Goal: Information Seeking & Learning: Learn about a topic

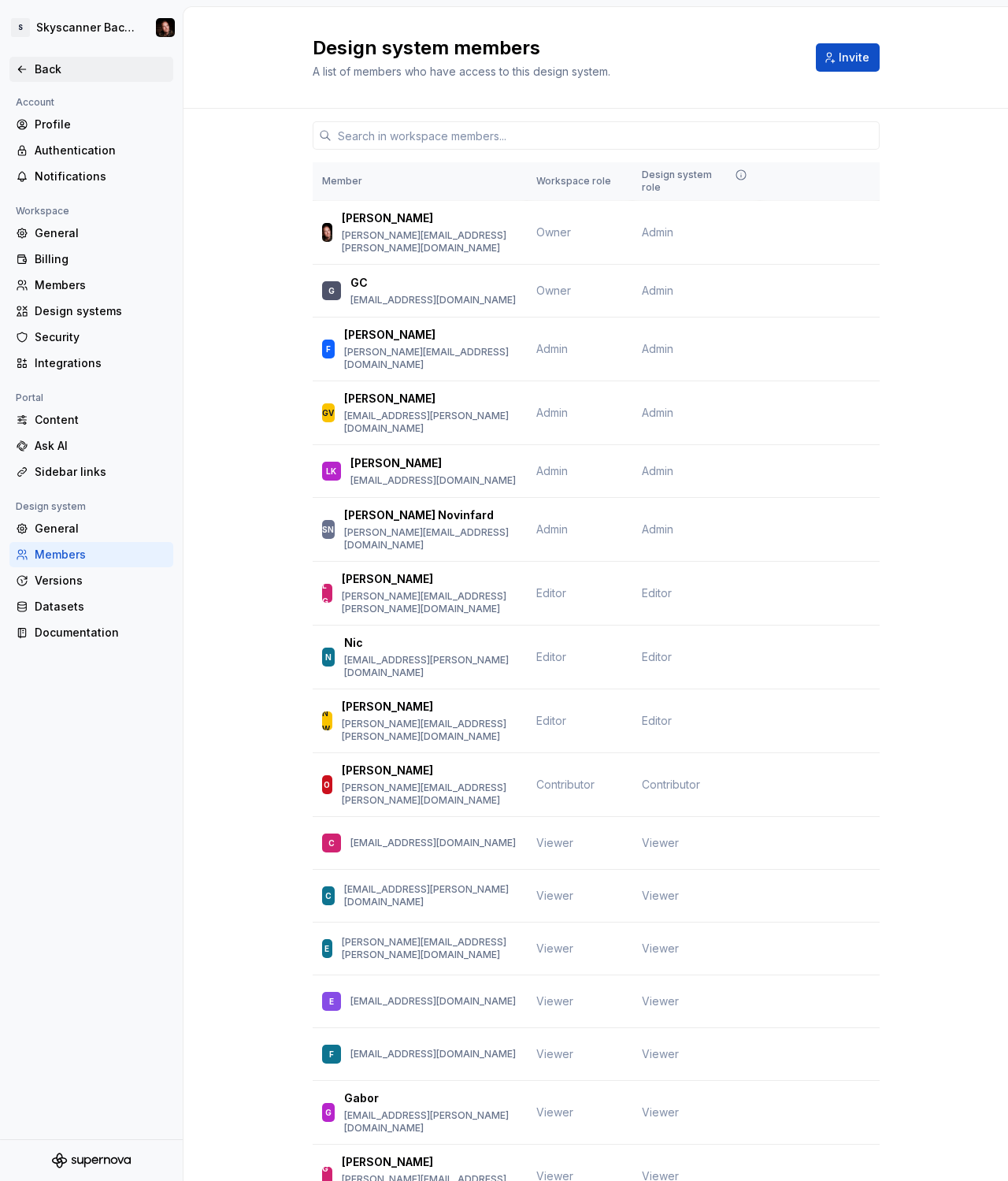
click at [50, 72] on div "Back" at bounding box center [101, 70] width 132 height 16
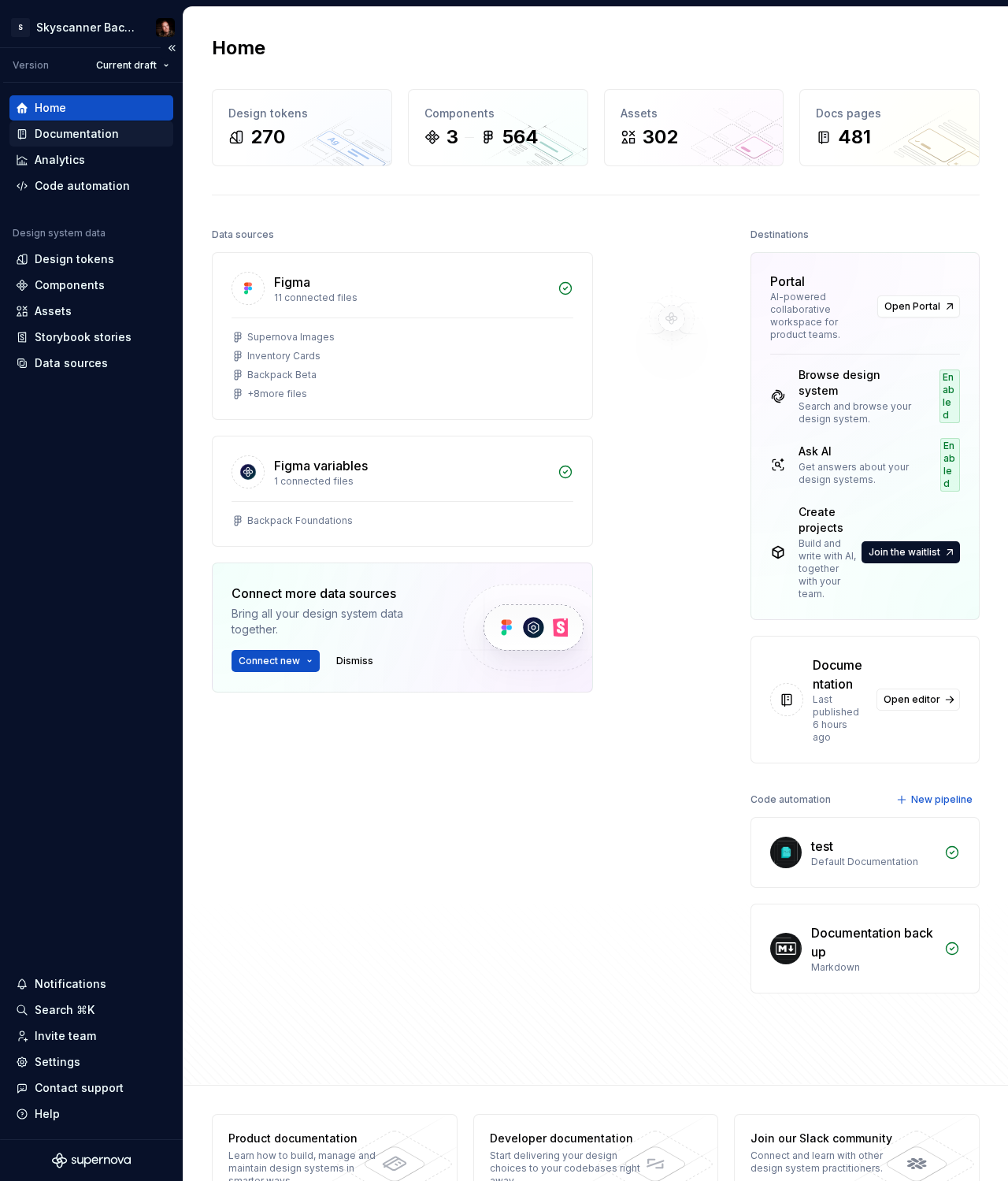
click at [84, 127] on div "Documentation" at bounding box center [77, 134] width 84 height 16
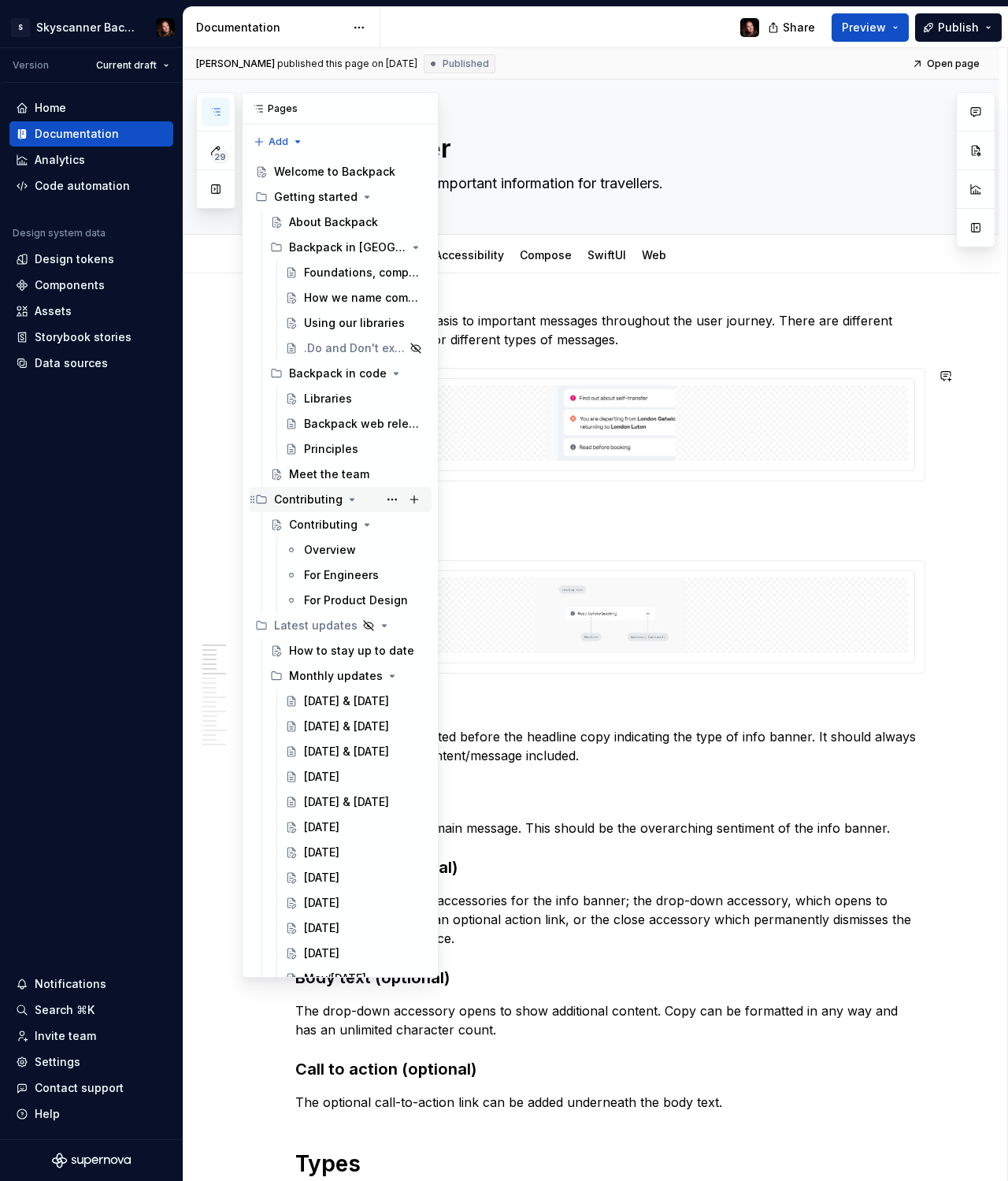
click at [346, 495] on icon "Page tree" at bounding box center [352, 500] width 12 height 12
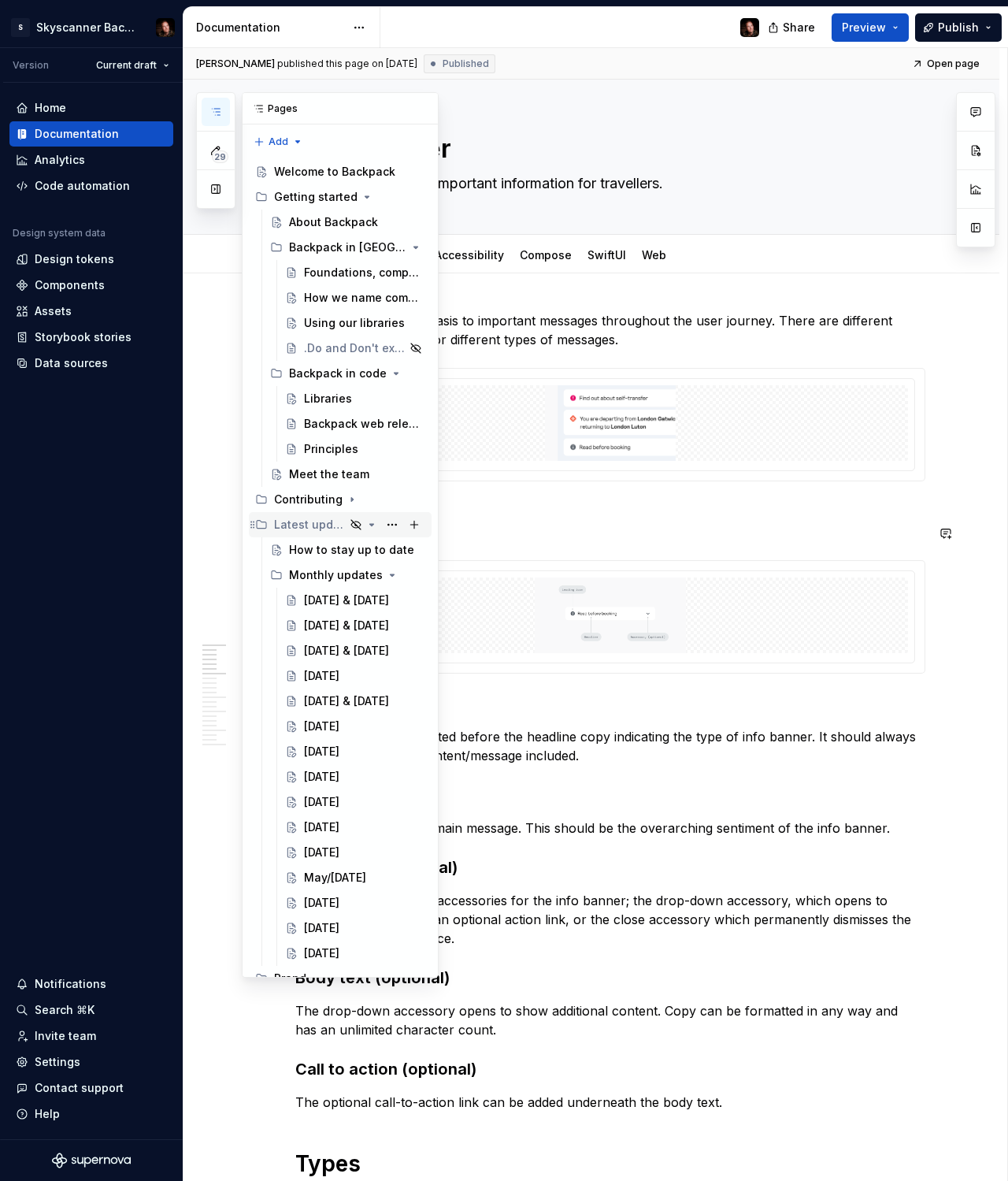
click at [375, 527] on icon "Page tree" at bounding box center [372, 525] width 12 height 12
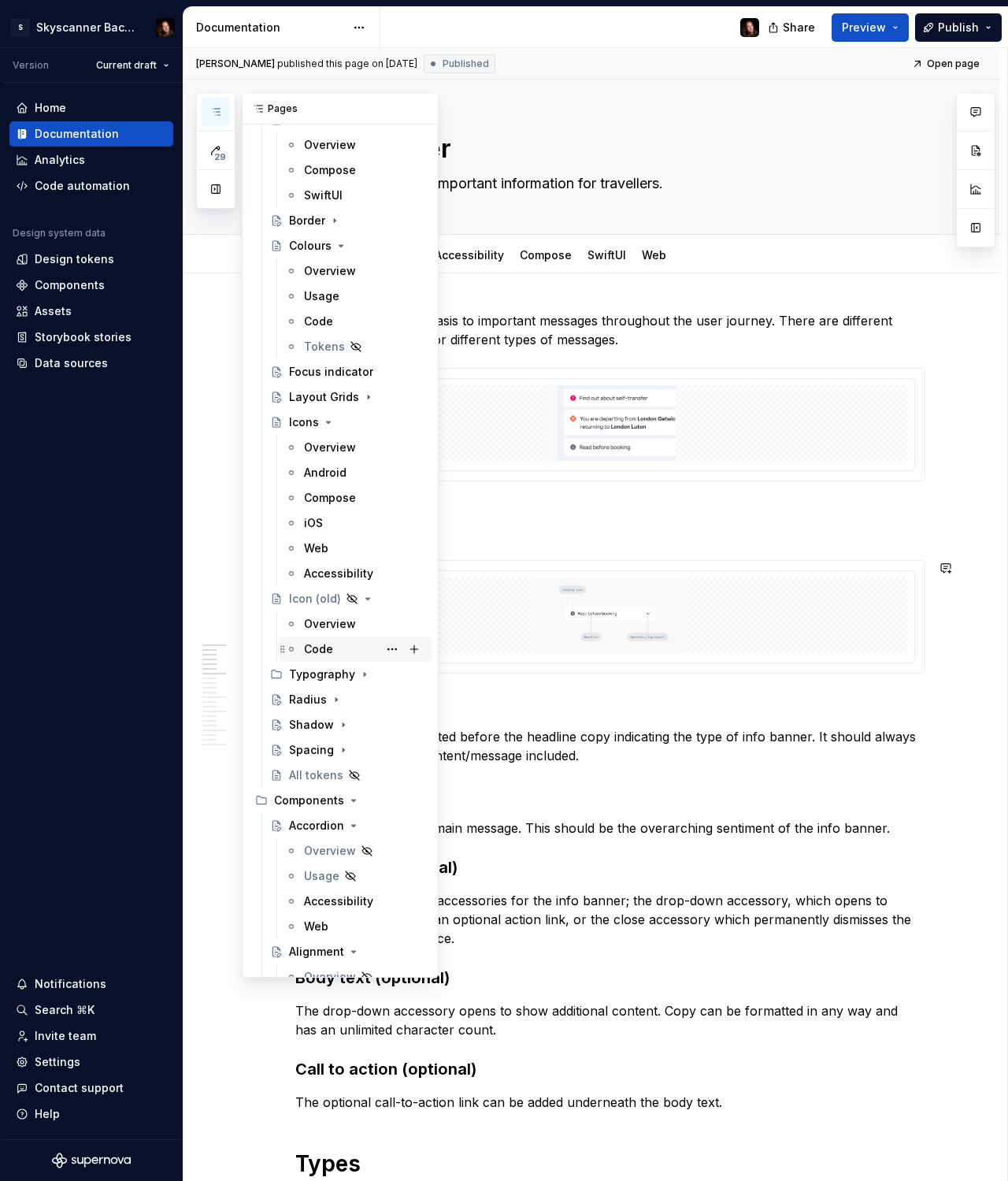
scroll to position [638, 0]
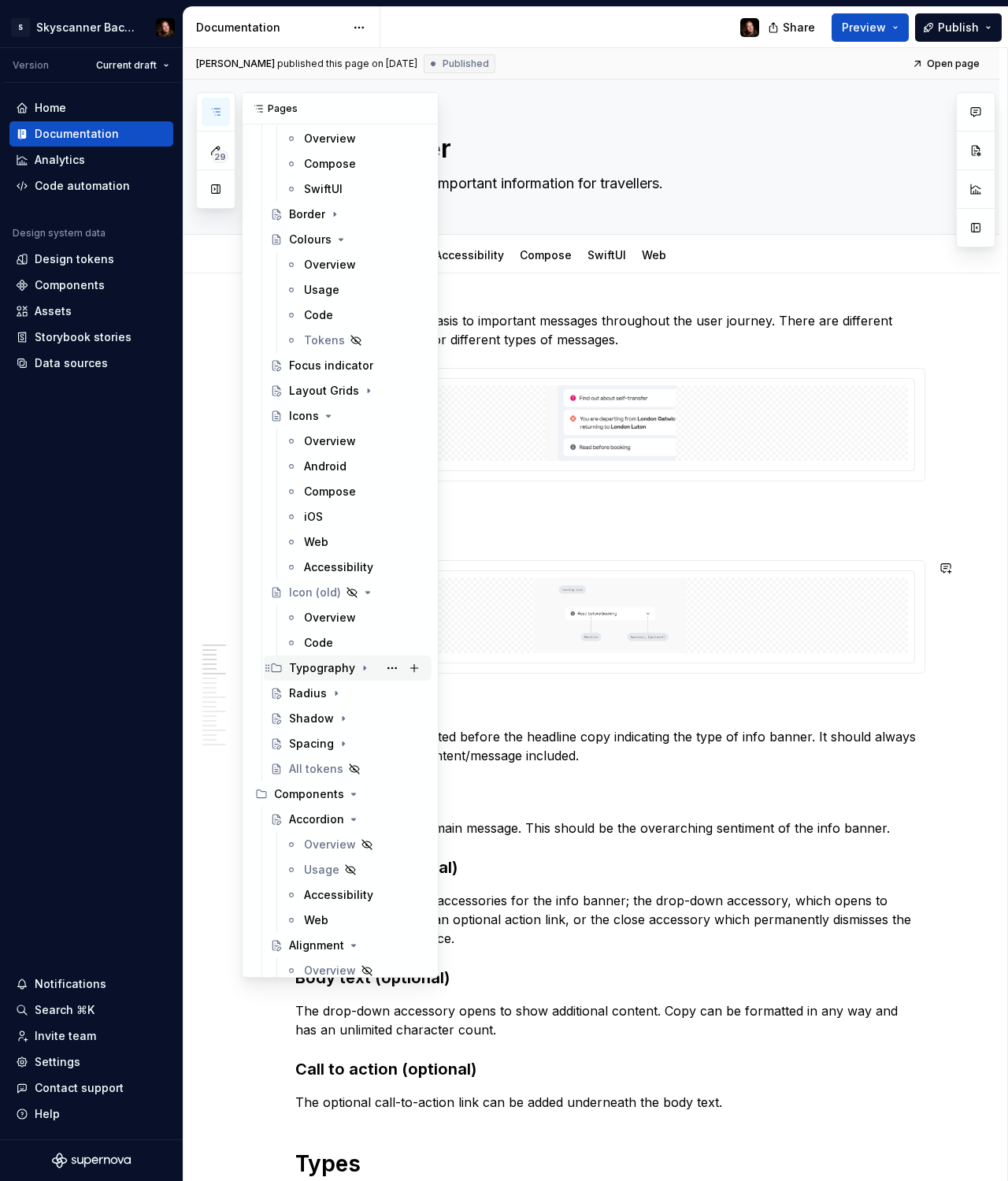
click at [332, 666] on div "Typography" at bounding box center [322, 668] width 66 height 16
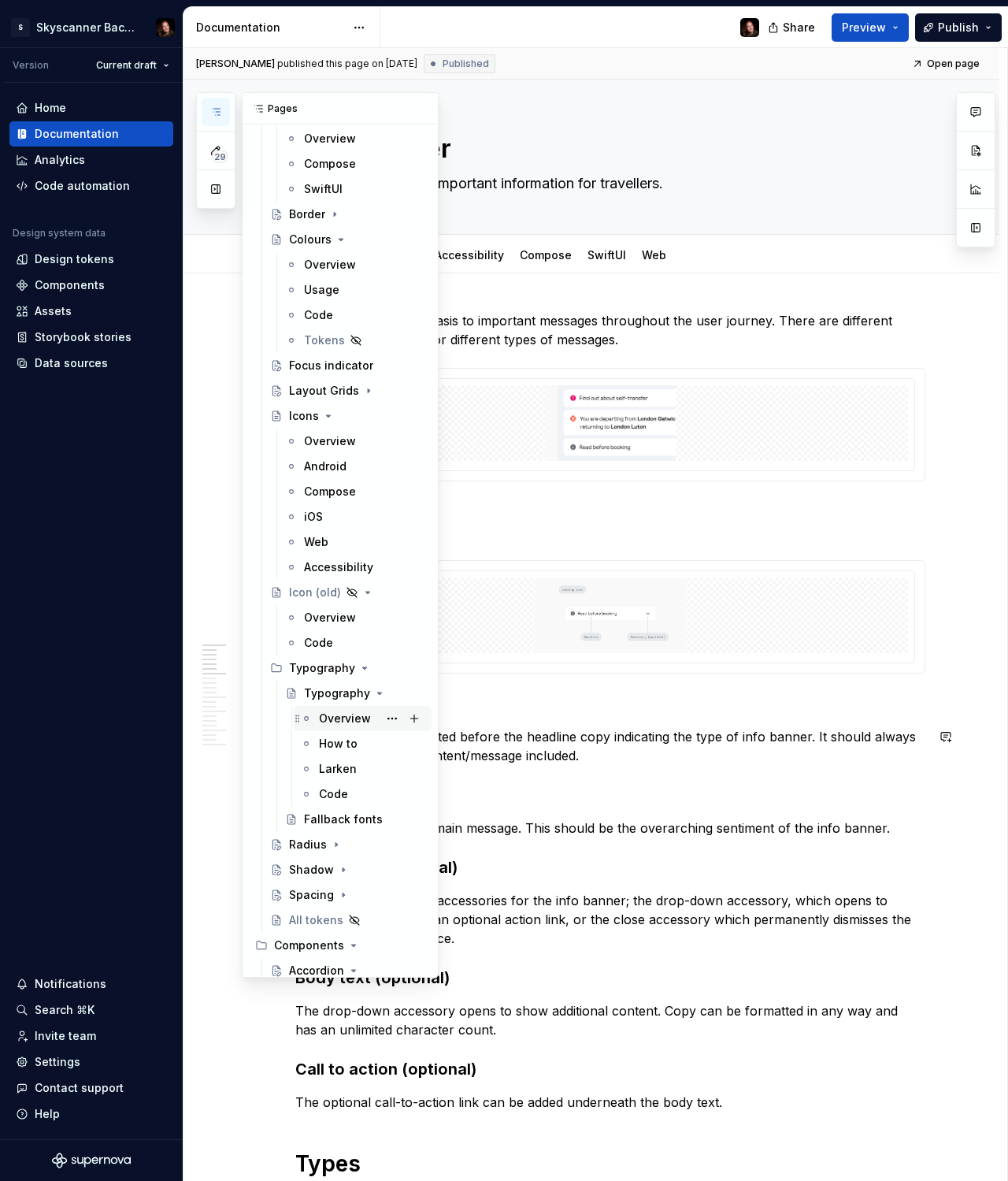
click at [344, 721] on div "Overview" at bounding box center [346, 718] width 52 height 16
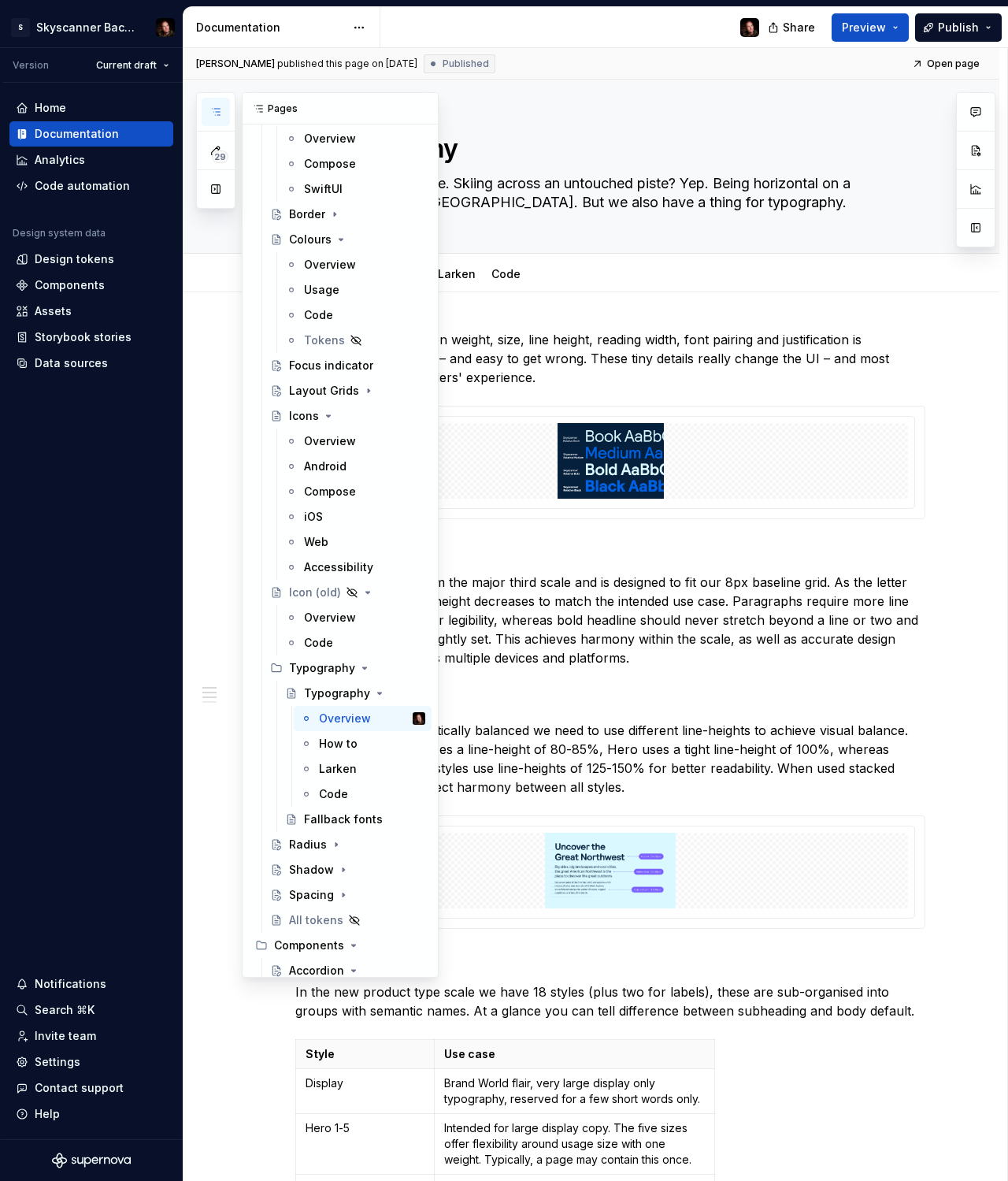
click at [212, 111] on icon "button" at bounding box center [216, 111] width 12 height 12
click at [335, 826] on div "Fallback fonts" at bounding box center [340, 819] width 74 height 16
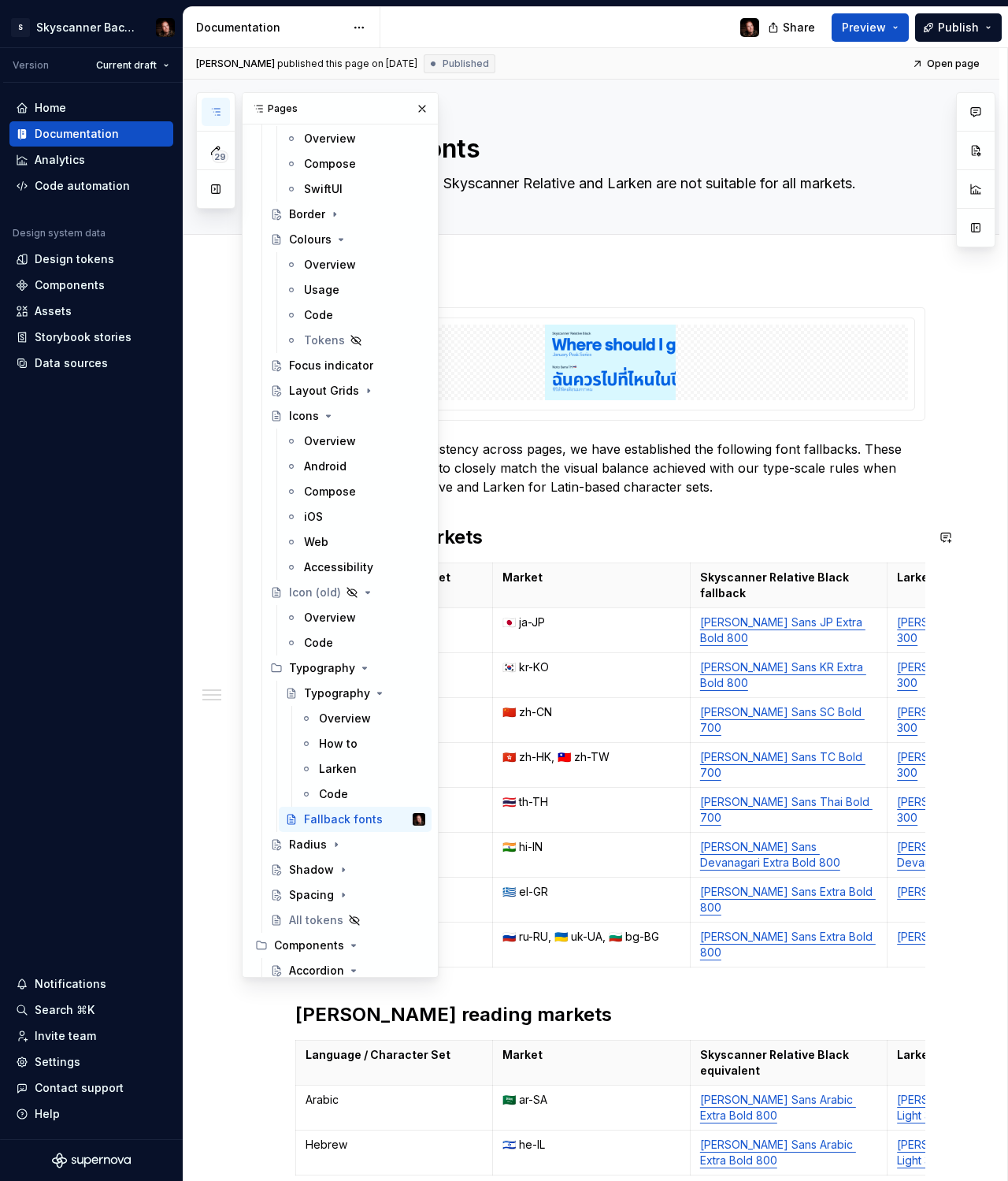
click at [639, 545] on h2 "L-R reading markets" at bounding box center [610, 537] width 630 height 25
click at [576, 538] on h2 "L-R reading markets" at bounding box center [610, 537] width 630 height 25
click at [418, 107] on button "button" at bounding box center [421, 108] width 22 height 22
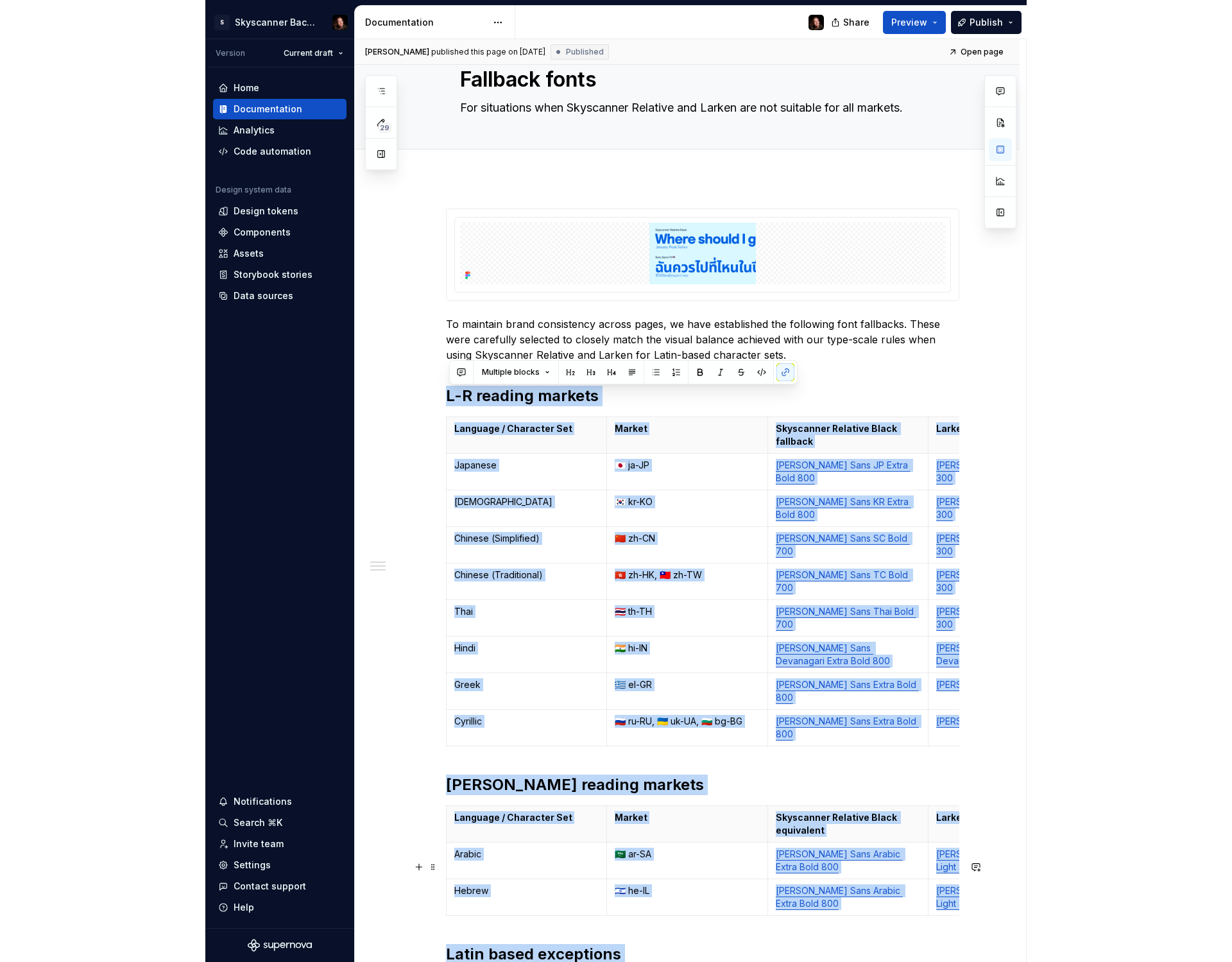
scroll to position [47, 0]
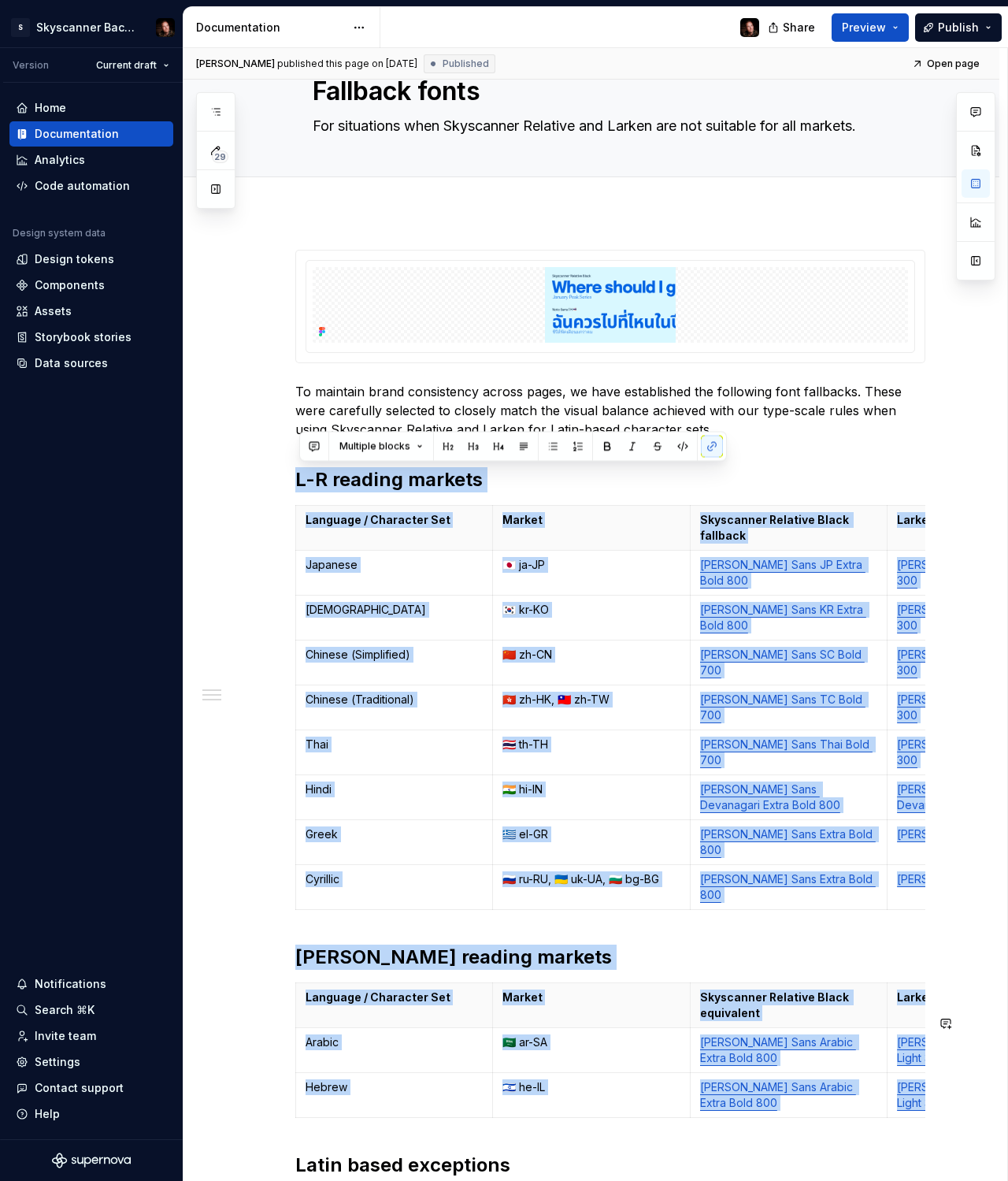
drag, startPoint x: 301, startPoint y: 532, endPoint x: 792, endPoint y: 1003, distance: 680.4
click at [792, 1003] on div "To maintain brand consistency across pages, we have established the following f…" at bounding box center [610, 872] width 630 height 1245
copy div "L-R reading markets Language / Character Set Market Skyscanner Relative Black f…"
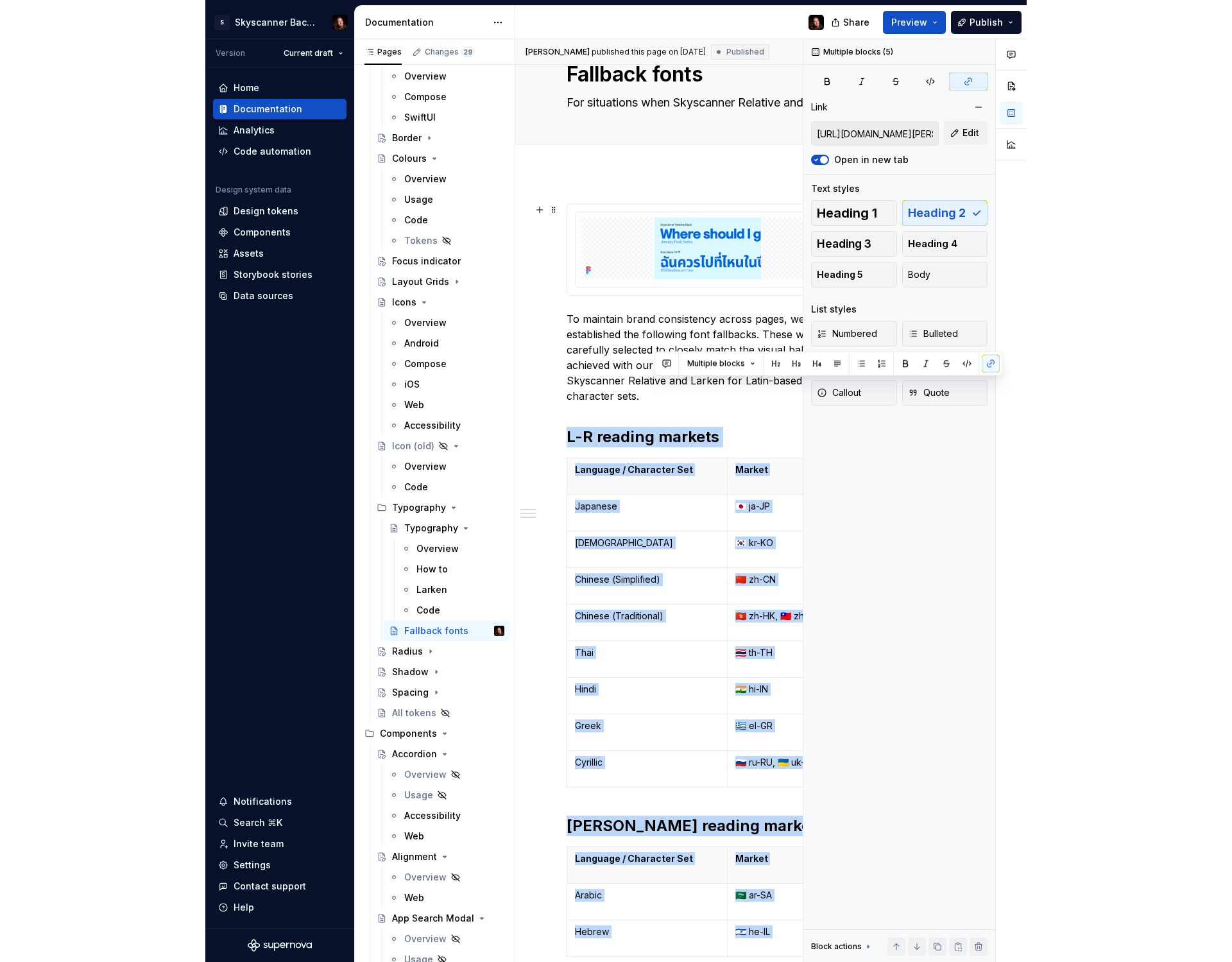
scroll to position [0, 0]
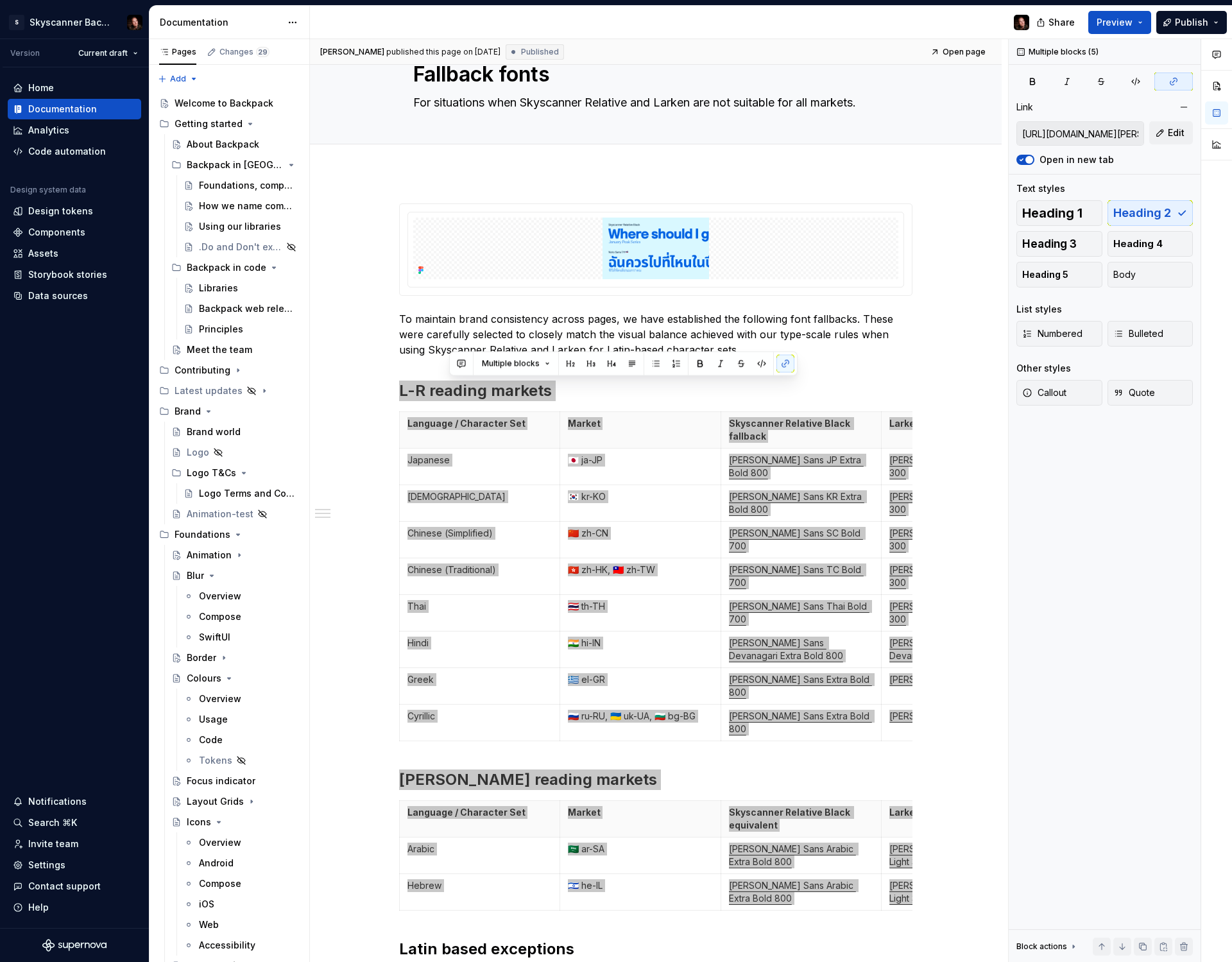
type textarea "*"
